Goal: Task Accomplishment & Management: Use online tool/utility

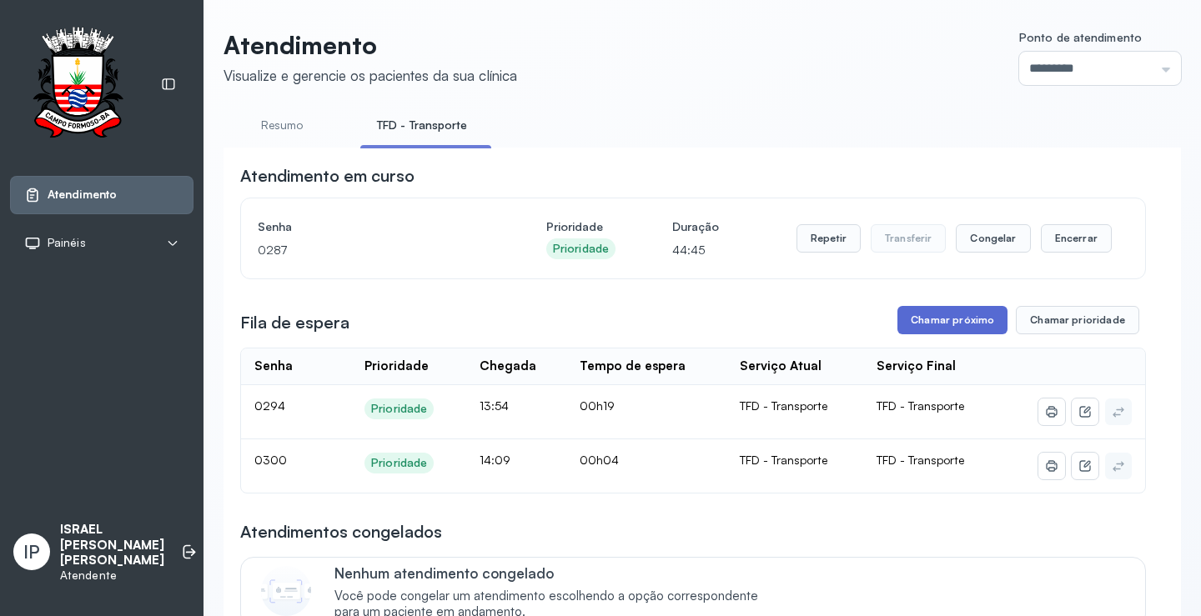
click at [907, 318] on button "Chamar próximo" at bounding box center [952, 320] width 110 height 28
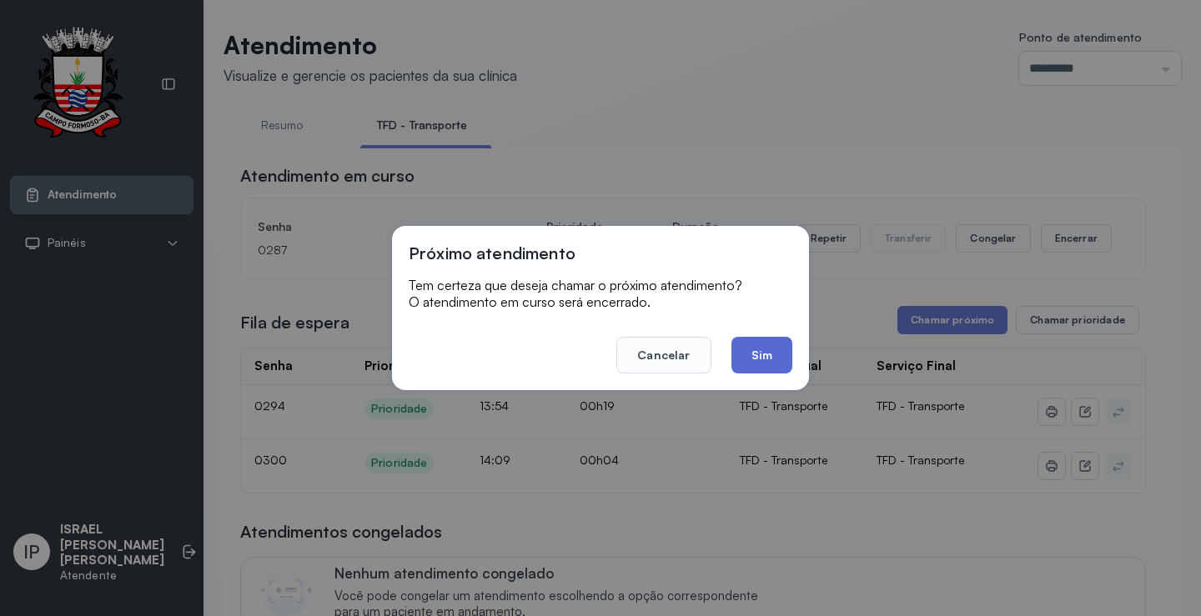
click at [778, 352] on button "Sim" at bounding box center [761, 355] width 61 height 37
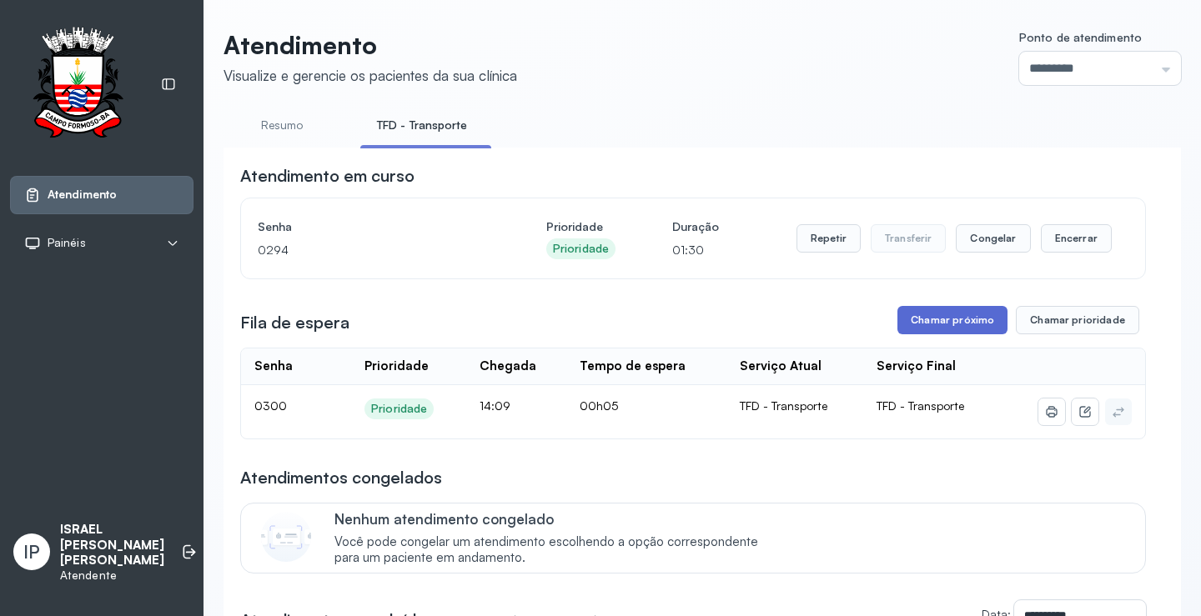
click at [978, 334] on button "Chamar próximo" at bounding box center [952, 320] width 110 height 28
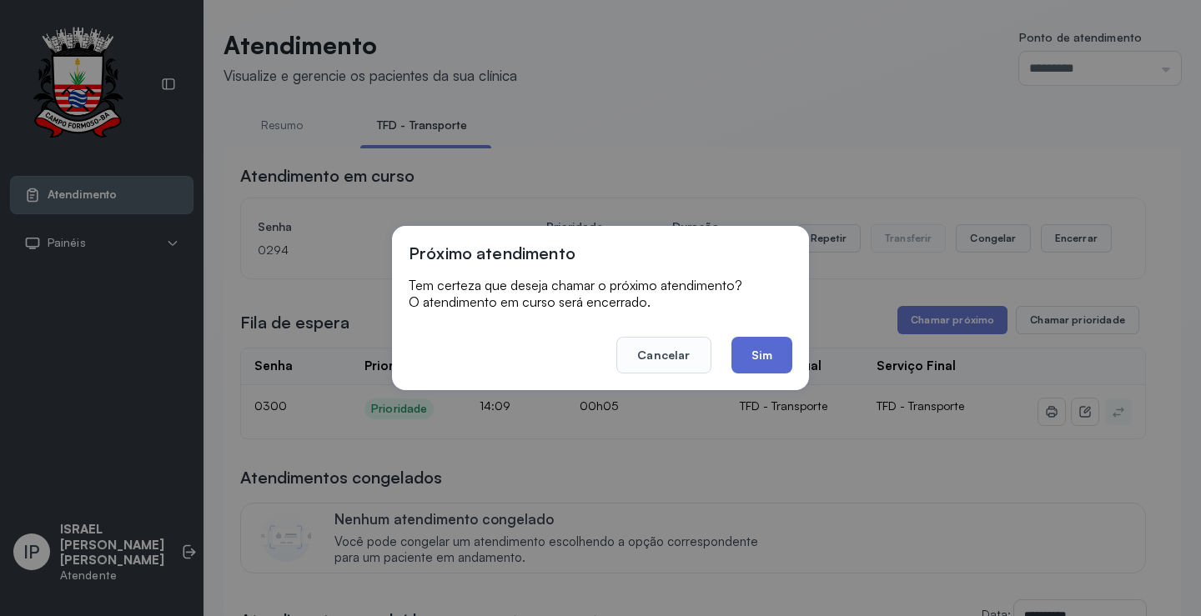
click at [777, 354] on button "Sim" at bounding box center [761, 355] width 61 height 37
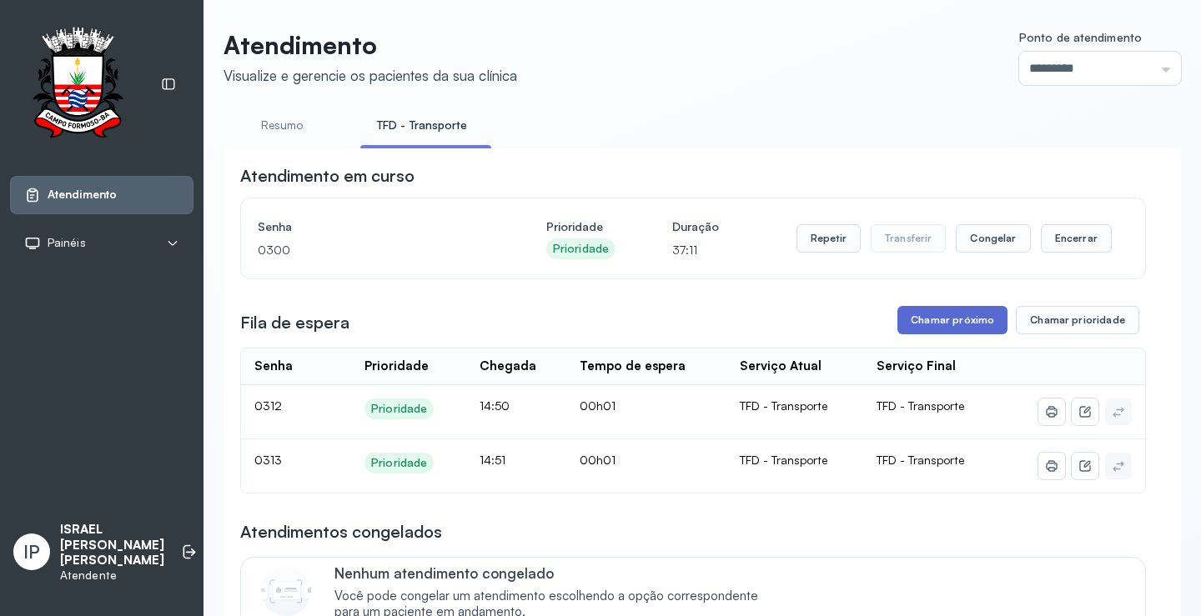
click at [905, 318] on button "Chamar próximo" at bounding box center [952, 320] width 110 height 28
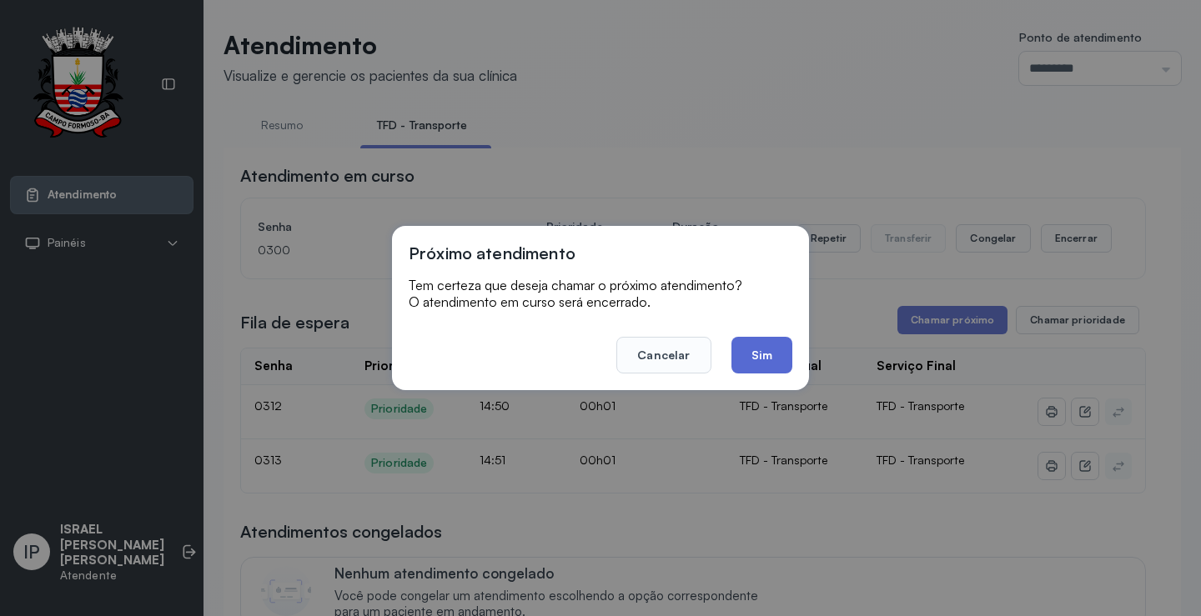
click at [767, 354] on button "Sim" at bounding box center [761, 355] width 61 height 37
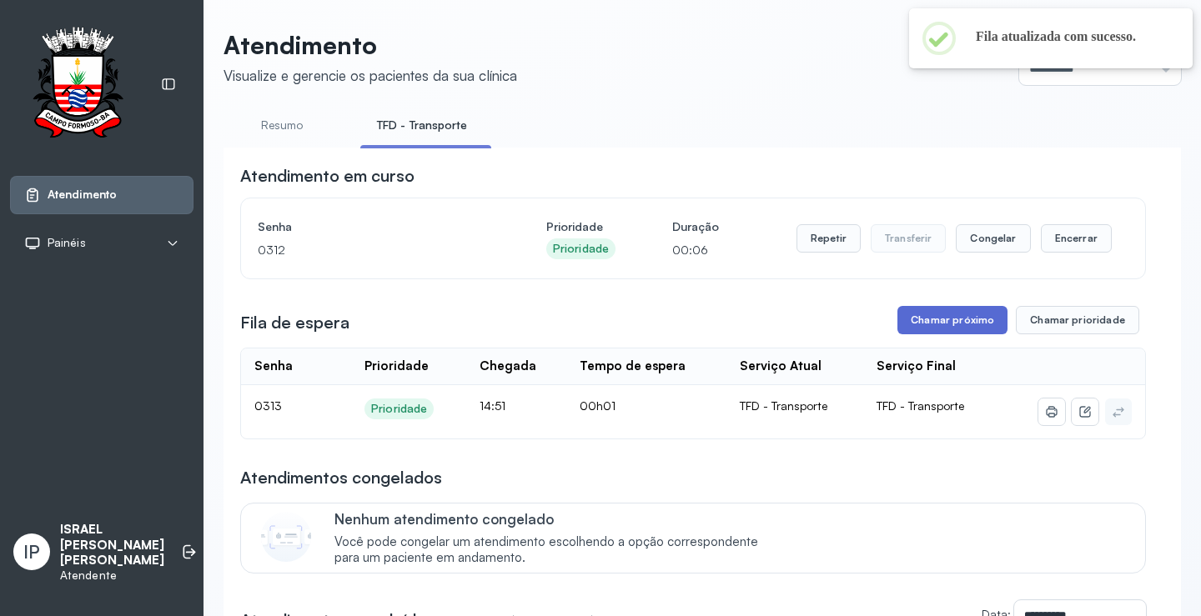
click at [928, 318] on button "Chamar próximo" at bounding box center [952, 320] width 110 height 28
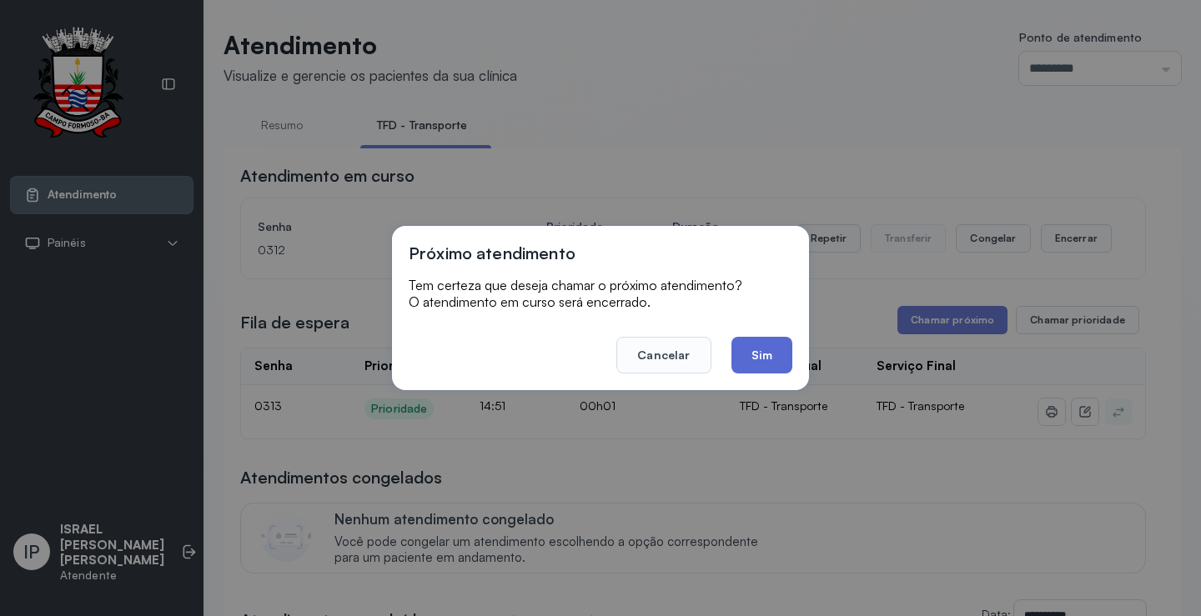
click at [778, 344] on button "Sim" at bounding box center [761, 355] width 61 height 37
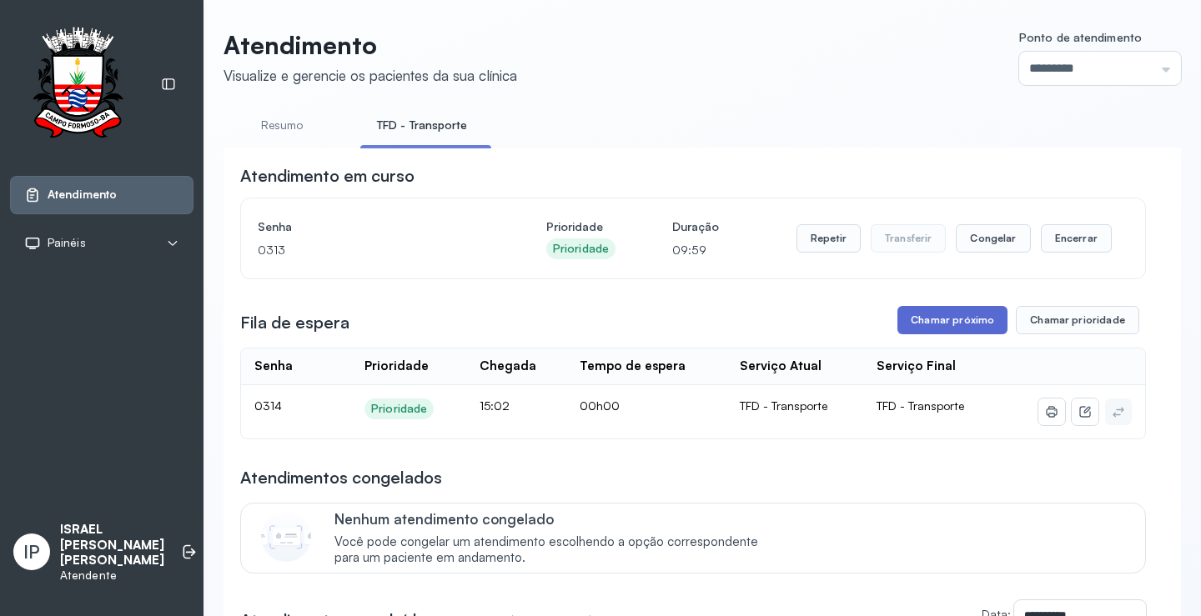
click at [940, 313] on button "Chamar próximo" at bounding box center [952, 320] width 110 height 28
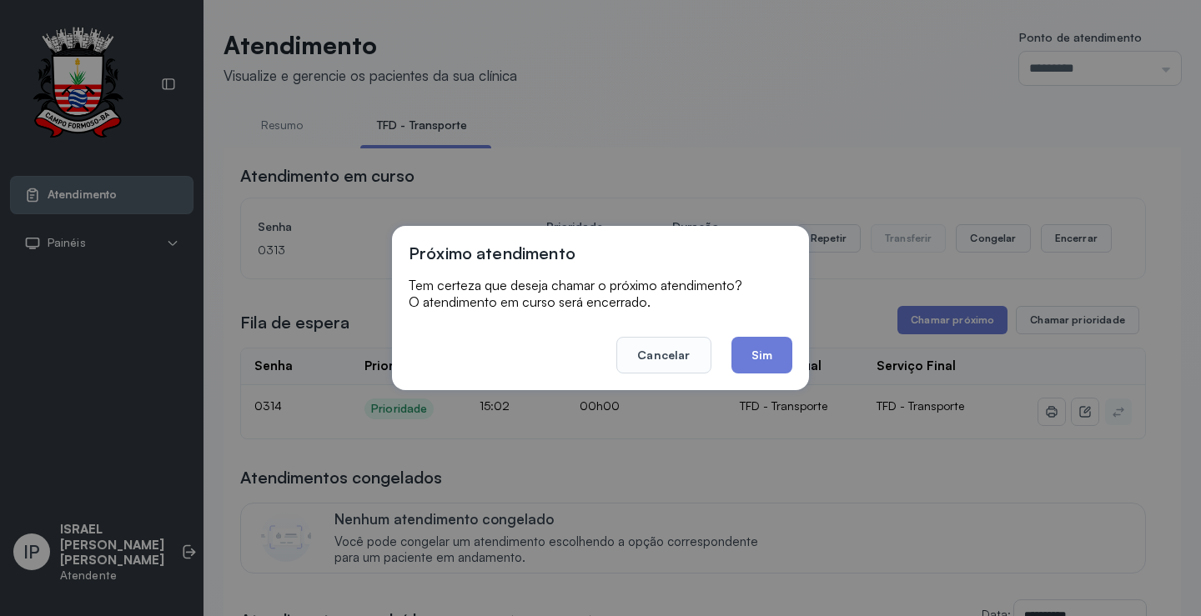
click at [775, 344] on button "Sim" at bounding box center [761, 355] width 61 height 37
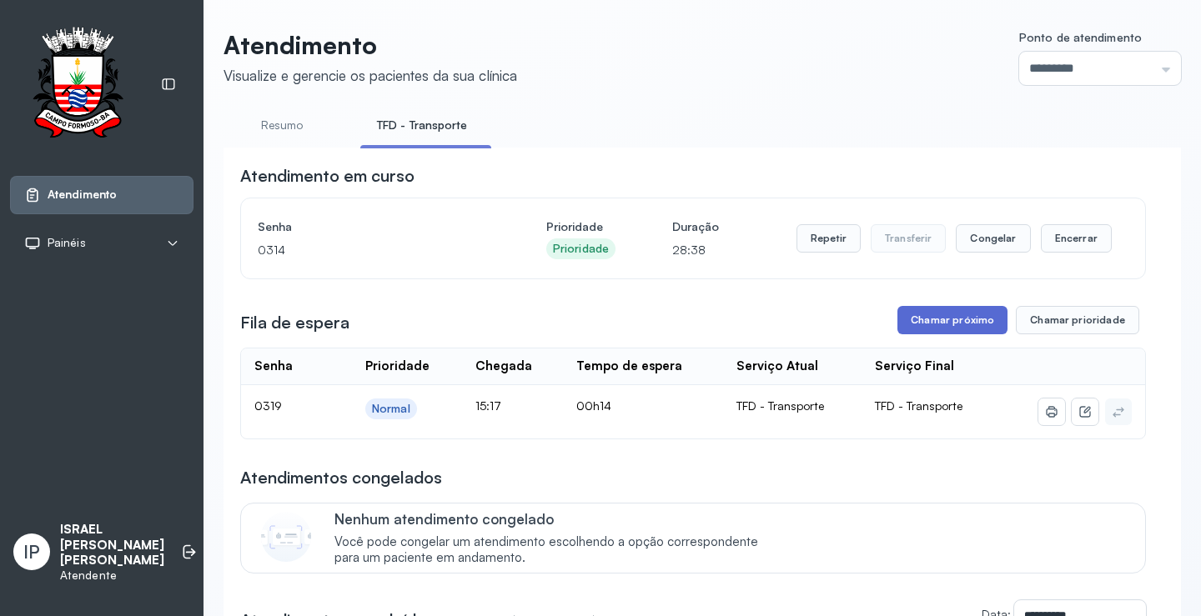
click at [949, 315] on button "Chamar próximo" at bounding box center [952, 320] width 110 height 28
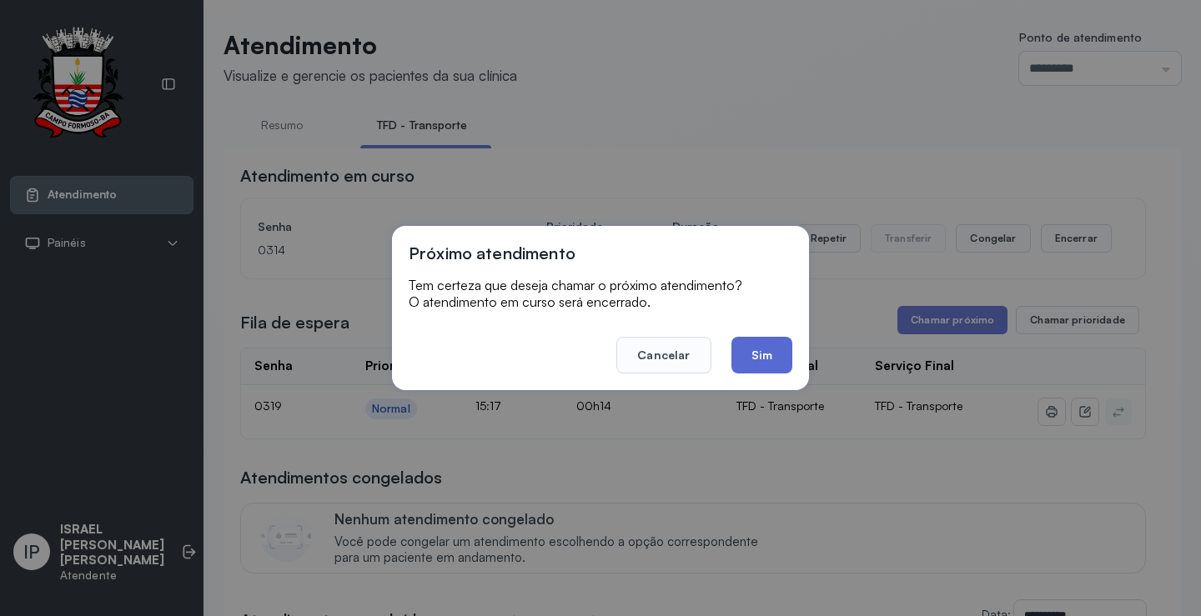
click at [749, 346] on button "Sim" at bounding box center [761, 355] width 61 height 37
